Goal: Transaction & Acquisition: Purchase product/service

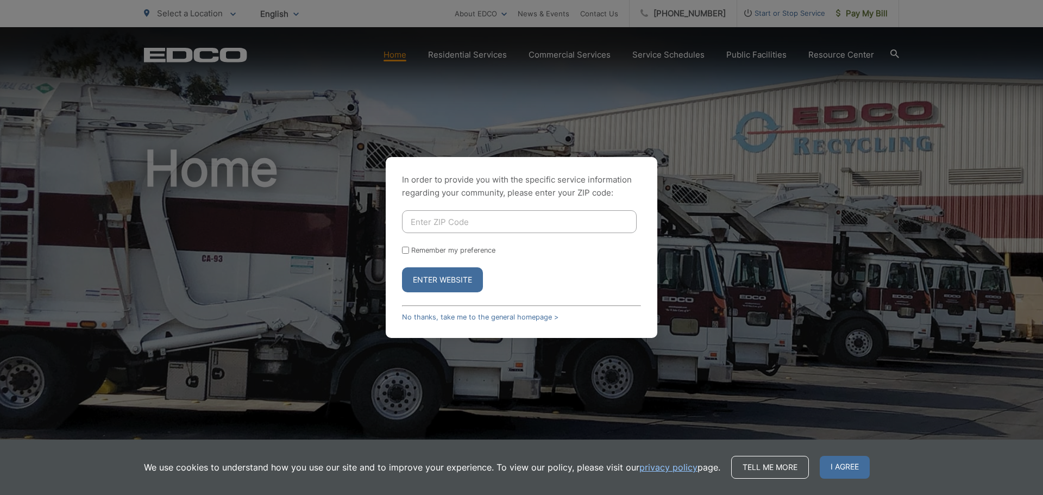
click at [427, 221] on input "Enter ZIP Code" at bounding box center [519, 221] width 235 height 23
type input "92019"
click at [424, 282] on button "Enter Website" at bounding box center [442, 279] width 81 height 25
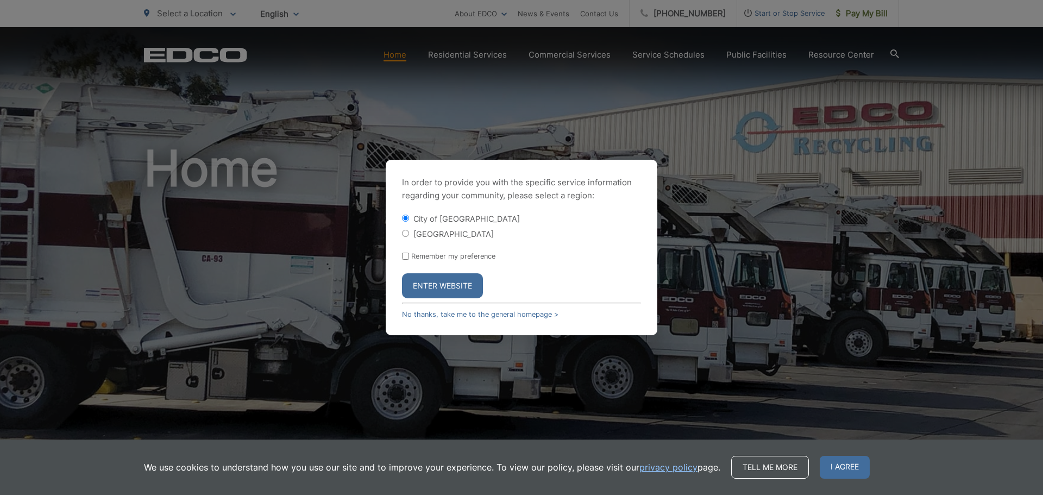
click at [422, 280] on button "Enter Website" at bounding box center [442, 285] width 81 height 25
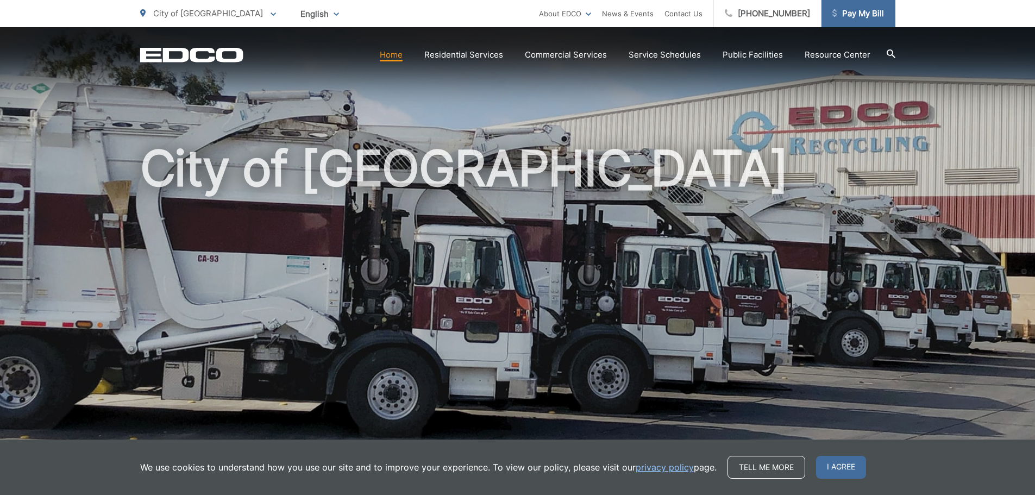
click at [864, 18] on span "Pay My Bill" at bounding box center [859, 13] width 52 height 13
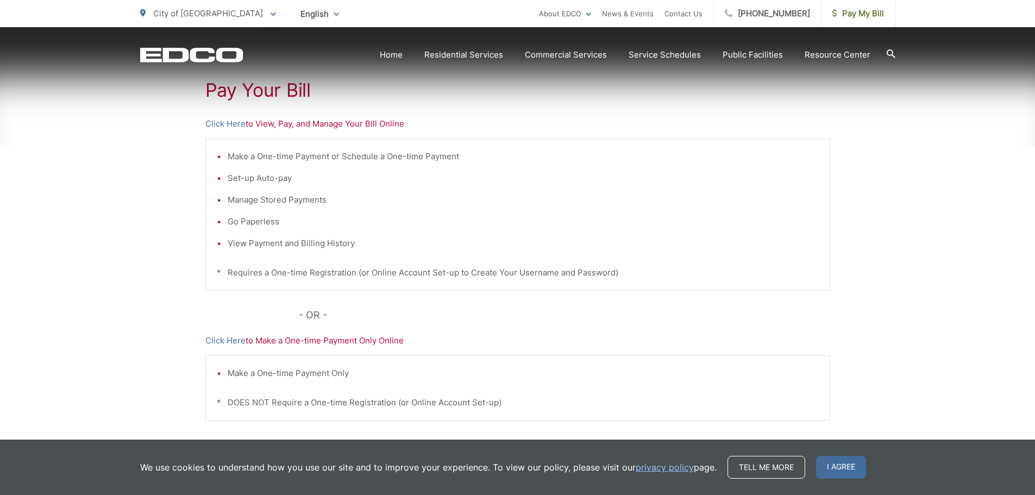
scroll to position [217, 0]
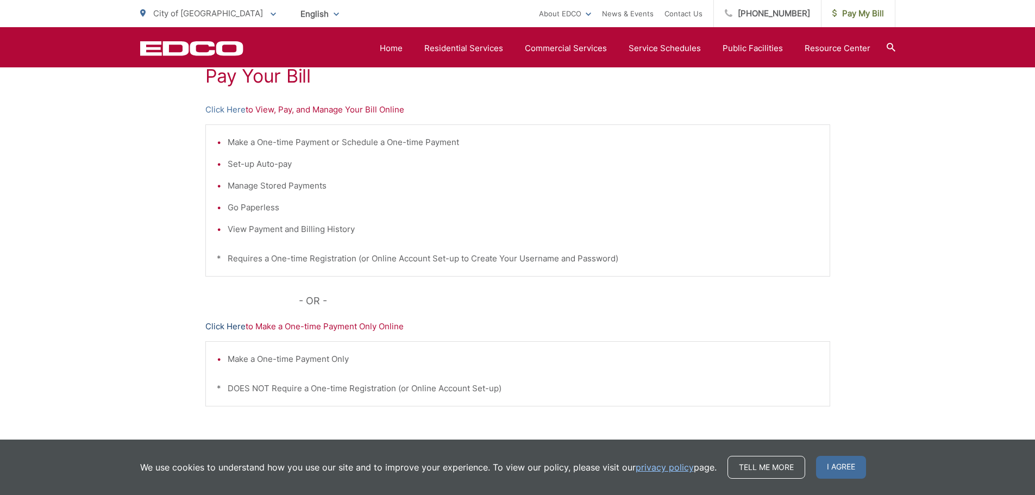
click at [227, 322] on link "Click Here" at bounding box center [225, 326] width 40 height 13
